Goal: Navigation & Orientation: Find specific page/section

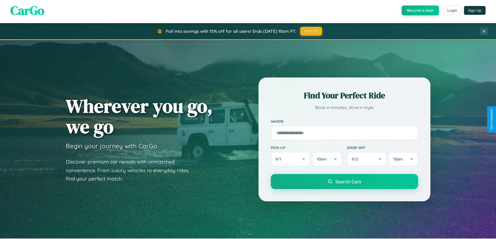
scroll to position [358, 0]
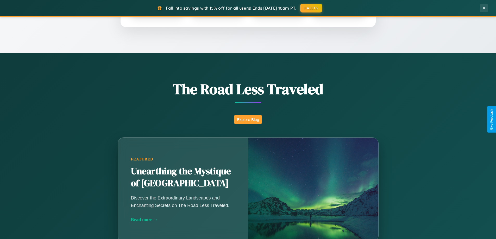
click at [248, 119] on button "Explore Blog" at bounding box center [247, 120] width 27 height 10
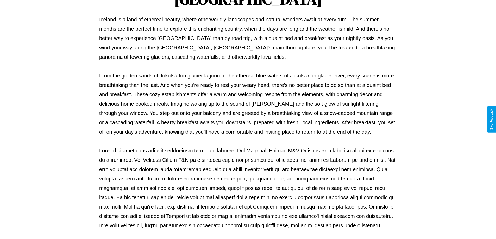
scroll to position [168, 0]
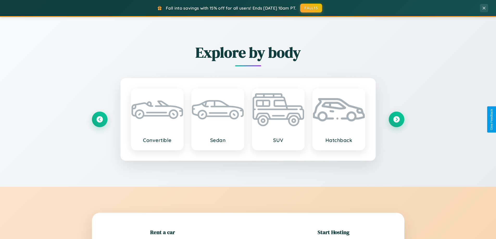
scroll to position [112, 0]
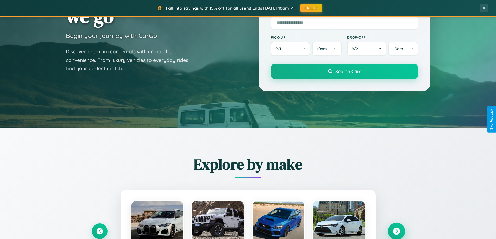
click at [396, 231] on icon at bounding box center [396, 231] width 7 height 7
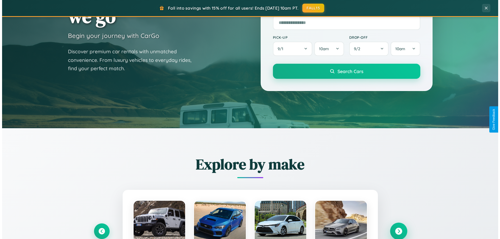
scroll to position [0, 0]
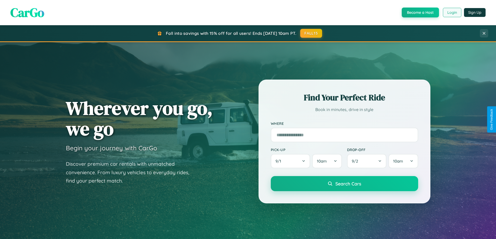
click at [452, 12] on button "Login" at bounding box center [452, 12] width 18 height 9
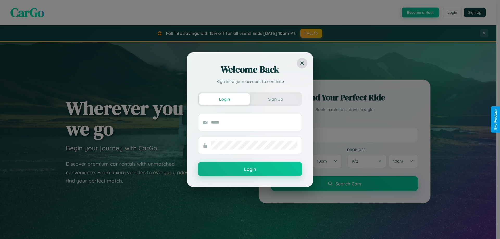
click at [420, 12] on div "Welcome Back Sign in to your account to continue Login Sign Up Login" at bounding box center [250, 119] width 500 height 239
click at [275, 99] on button "Sign Up" at bounding box center [275, 98] width 51 height 11
